Goal: Find specific page/section: Find specific page/section

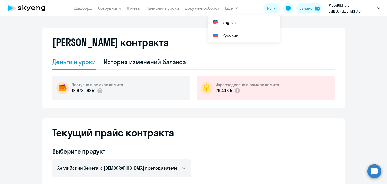
select select "english_adult_not_native_speaker"
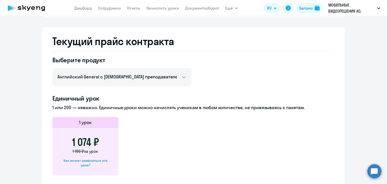
scroll to position [66, 0]
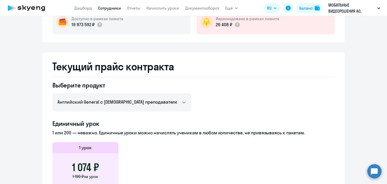
click at [103, 8] on link "Сотрудники" at bounding box center [109, 8] width 23 height 5
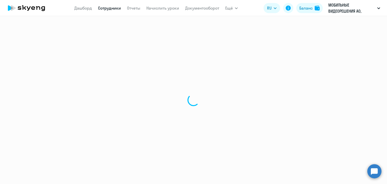
select select "30"
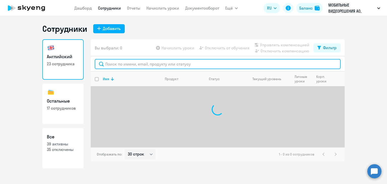
click at [142, 65] on input "text" at bounding box center [218, 64] width 246 height 10
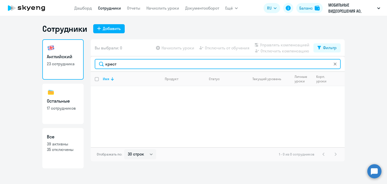
type input "крест"
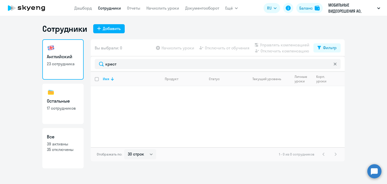
click at [57, 144] on p "39 активны" at bounding box center [63, 144] width 32 height 6
select select "30"
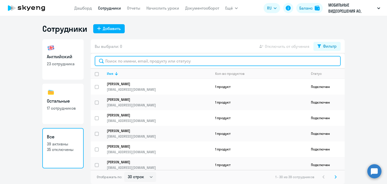
click at [146, 59] on input "text" at bounding box center [218, 61] width 246 height 10
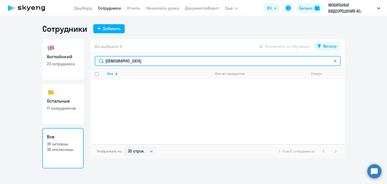
drag, startPoint x: 138, startPoint y: 60, endPoint x: 91, endPoint y: 49, distance: 48.8
click at [91, 49] on div "Вы выбрали: 0 Отключить от обучения Фильтр крестников Имя Кол-во продуктов Стат…" at bounding box center [218, 98] width 254 height 119
type input "арсенина"
